Goal: Information Seeking & Learning: Learn about a topic

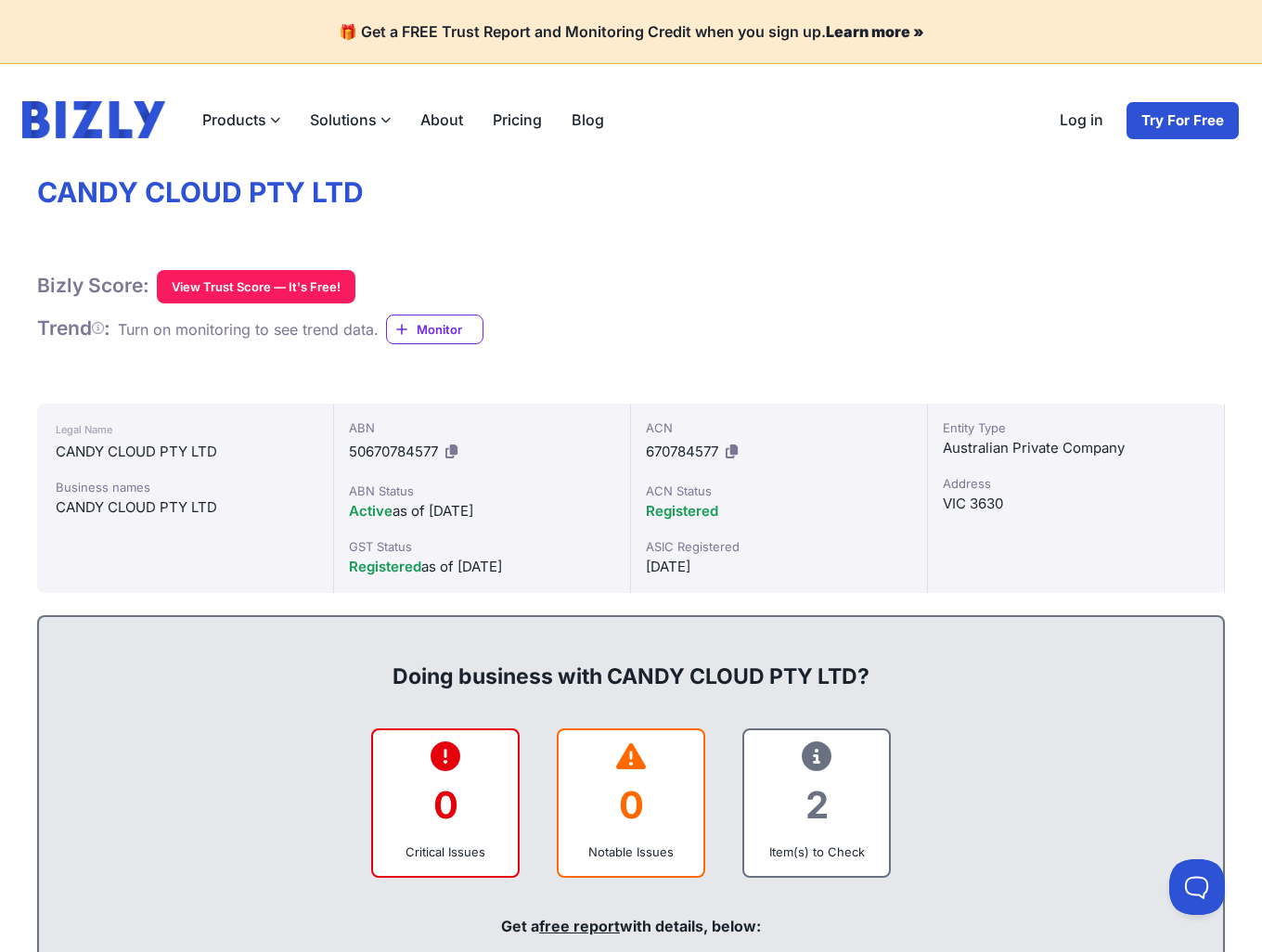
click at [746, 335] on div "Bizly Score: View Trust Score — It's Free! View Trust Score — It's Free! Trend …" at bounding box center [631, 307] width 1188 height 74
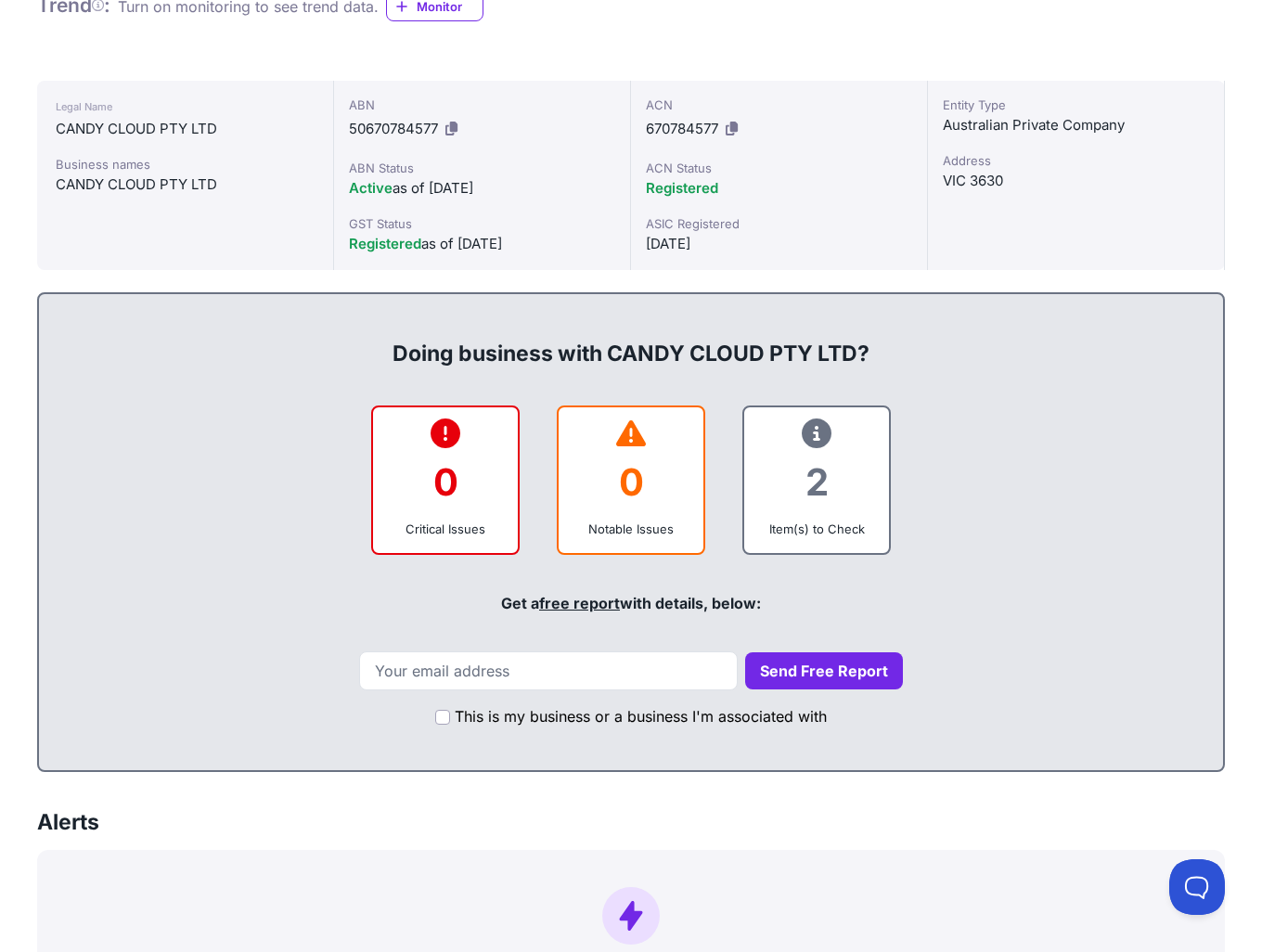
scroll to position [319, 0]
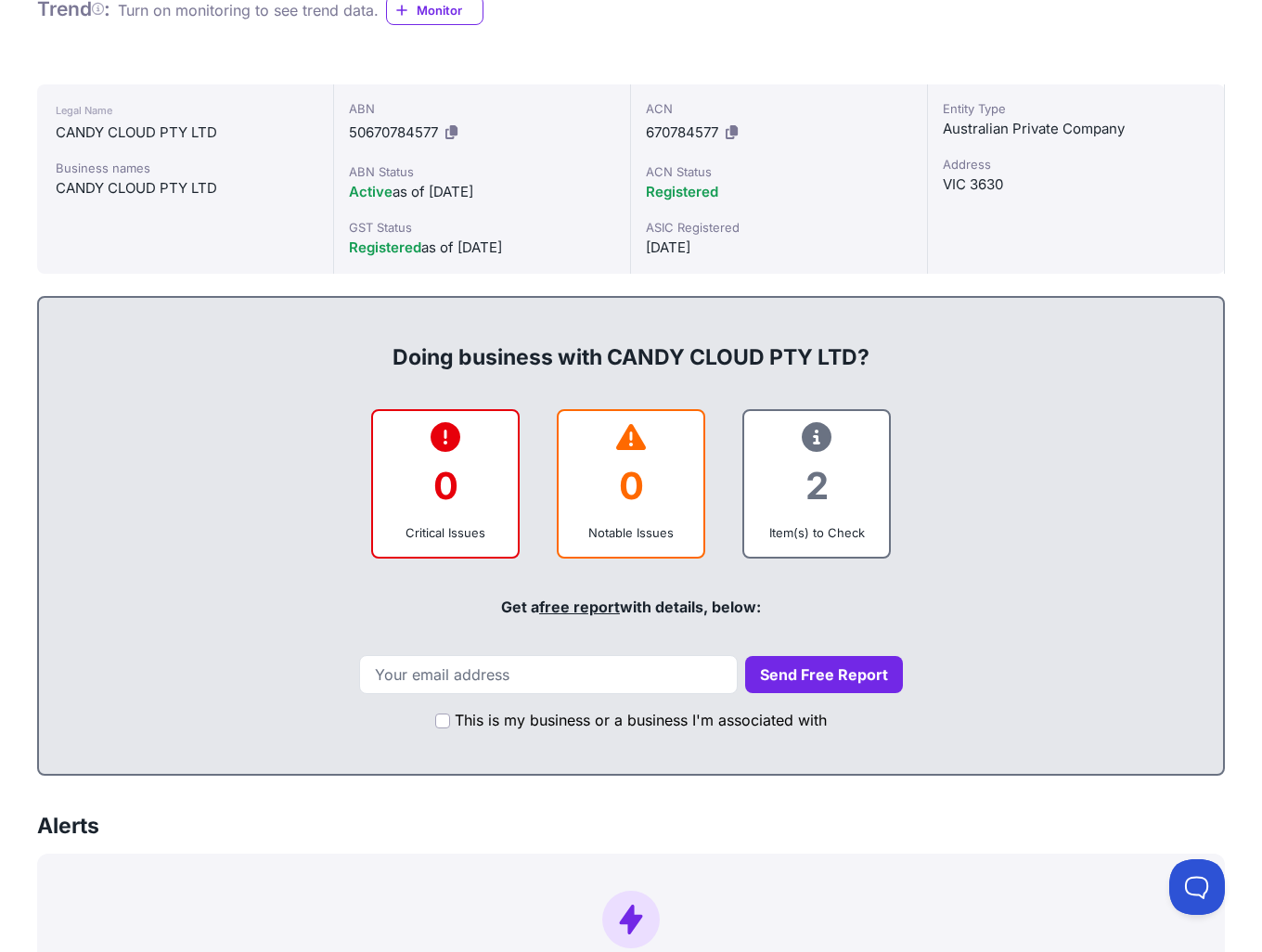
click at [815, 437] on icon at bounding box center [816, 437] width 29 height 1
click at [816, 452] on div "2" at bounding box center [816, 485] width 115 height 75
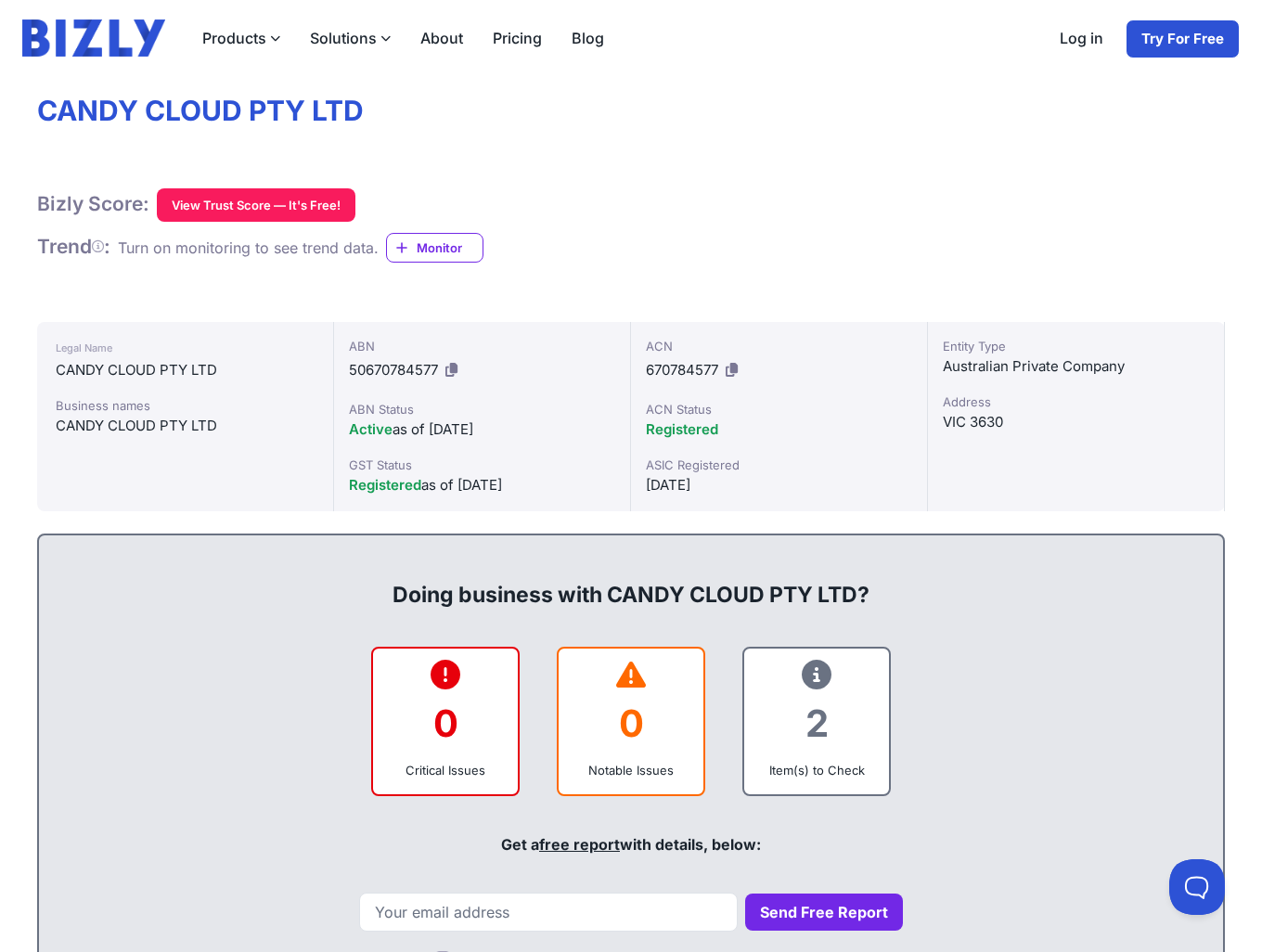
scroll to position [0, 0]
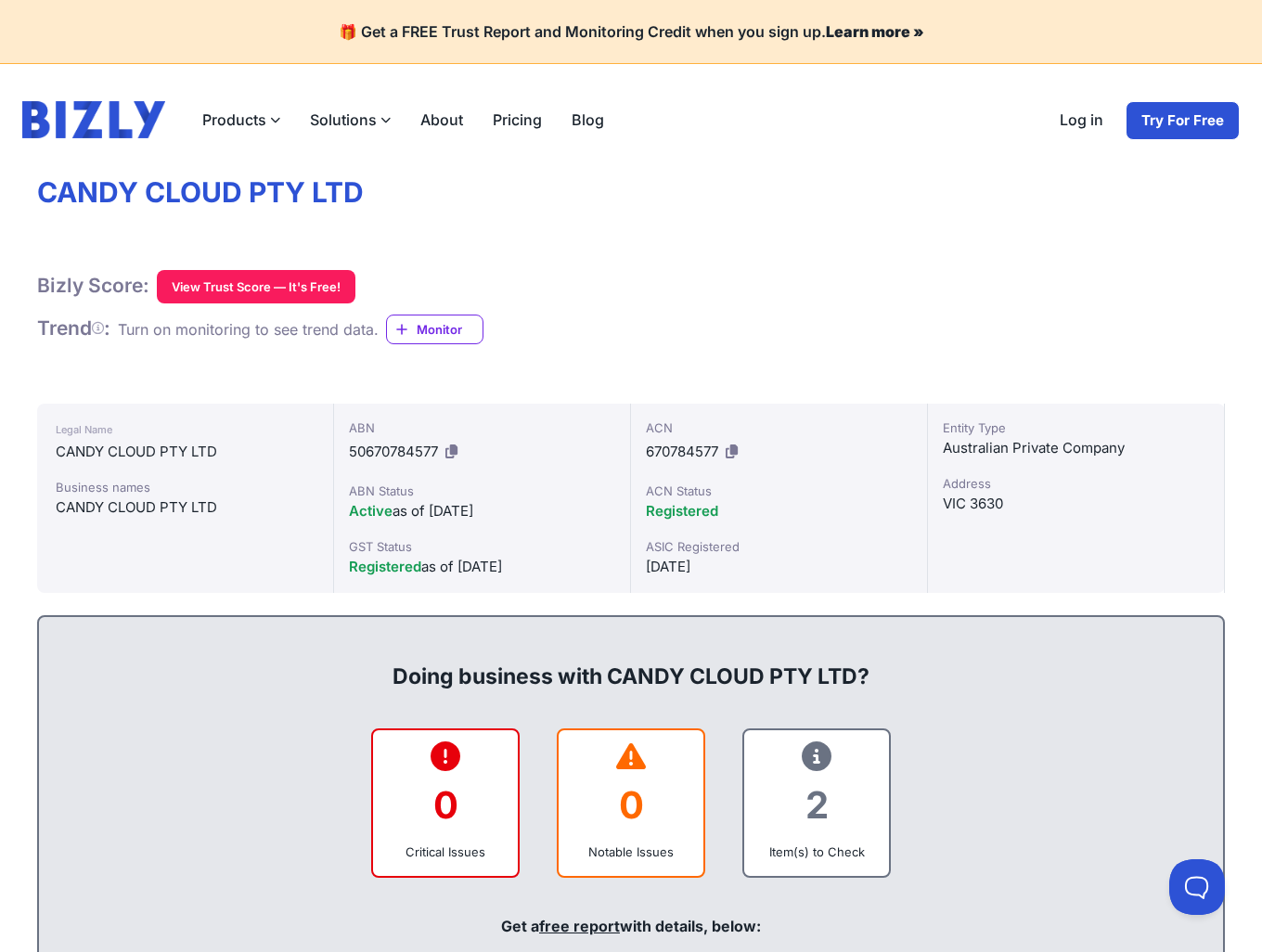
click at [296, 293] on button "View Trust Score — It's Free!" at bounding box center [256, 287] width 199 height 33
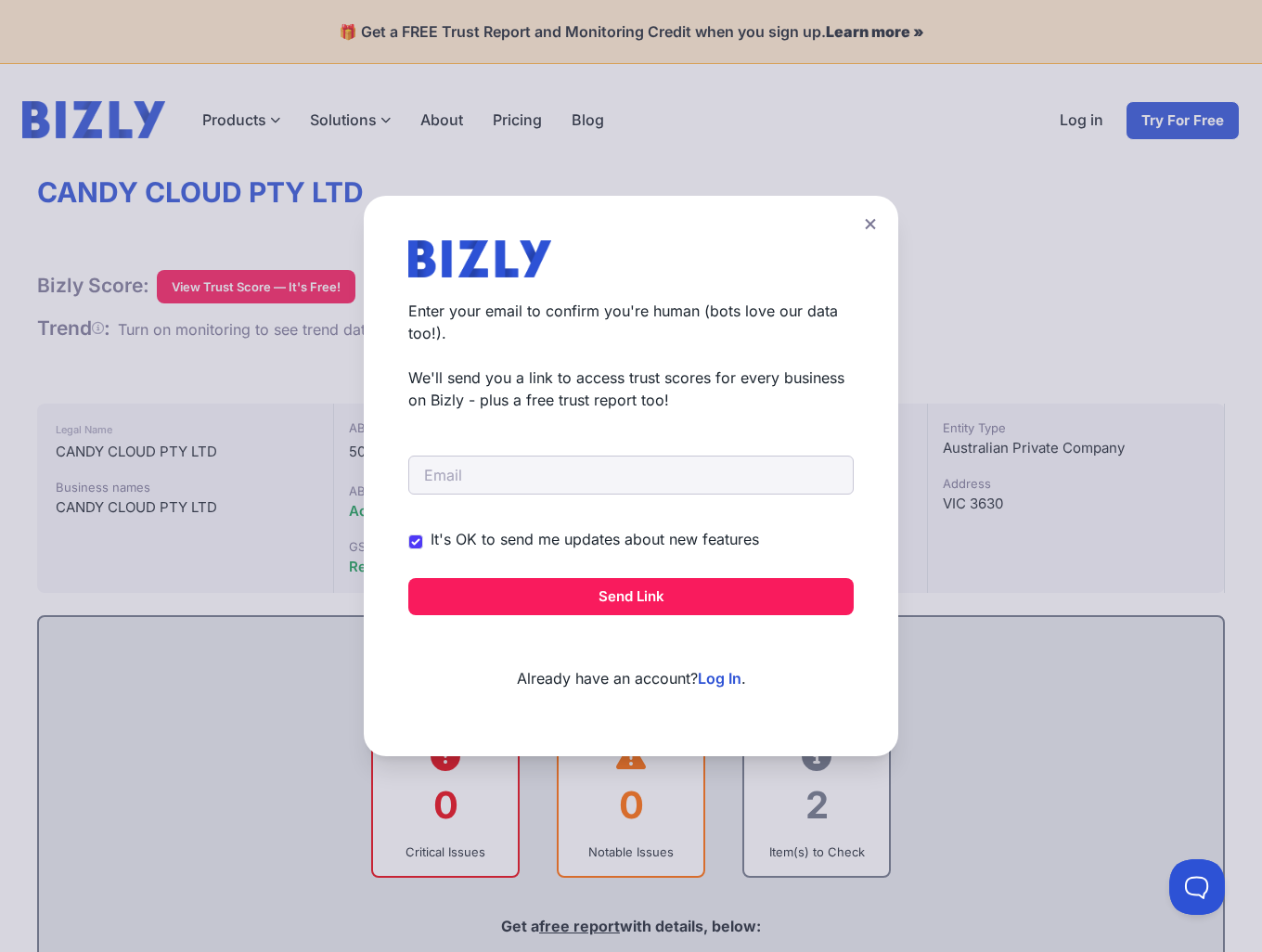
click at [874, 227] on icon at bounding box center [870, 224] width 10 height 10
